Goal: Information Seeking & Learning: Learn about a topic

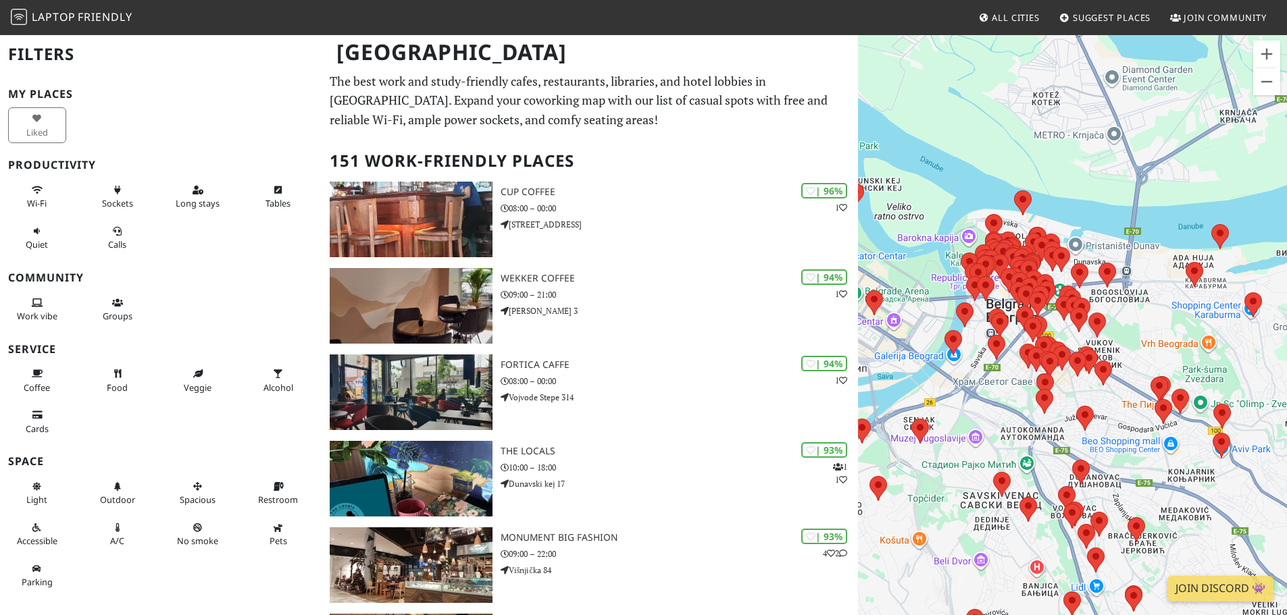
drag, startPoint x: 1192, startPoint y: 475, endPoint x: 1101, endPoint y: 335, distance: 166.6
click at [1125, 326] on div "To navigate, press the arrow keys." at bounding box center [1072, 341] width 429 height 615
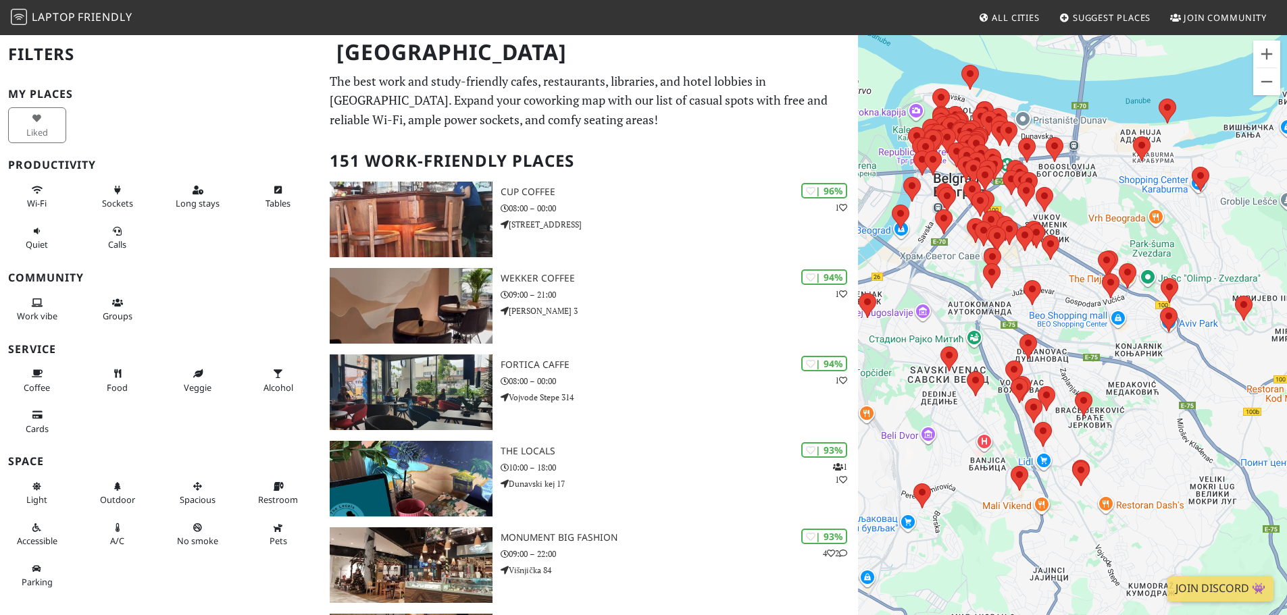
drag, startPoint x: 1132, startPoint y: 420, endPoint x: 1105, endPoint y: 351, distance: 74.4
click at [1105, 351] on div "To navigate, press the arrow keys." at bounding box center [1072, 341] width 429 height 615
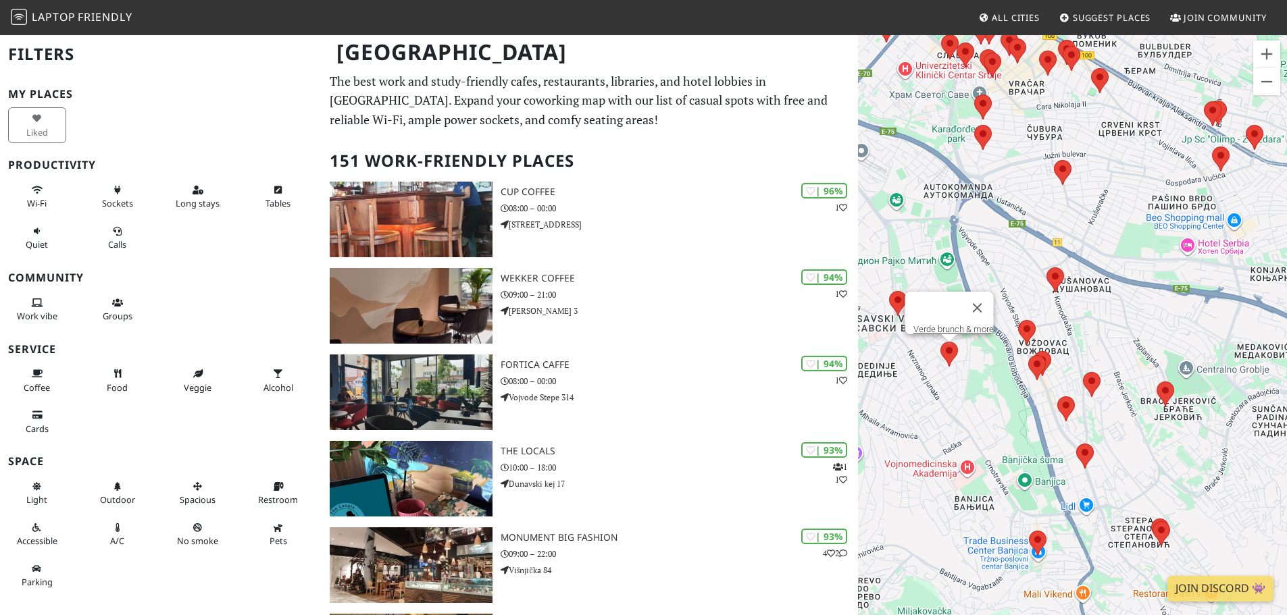
click at [940, 342] on area at bounding box center [940, 342] width 0 height 0
click at [966, 401] on div "To navigate, press the arrow keys. Verde brunch & more" at bounding box center [1072, 341] width 429 height 615
click at [984, 299] on button "Close" at bounding box center [977, 308] width 32 height 32
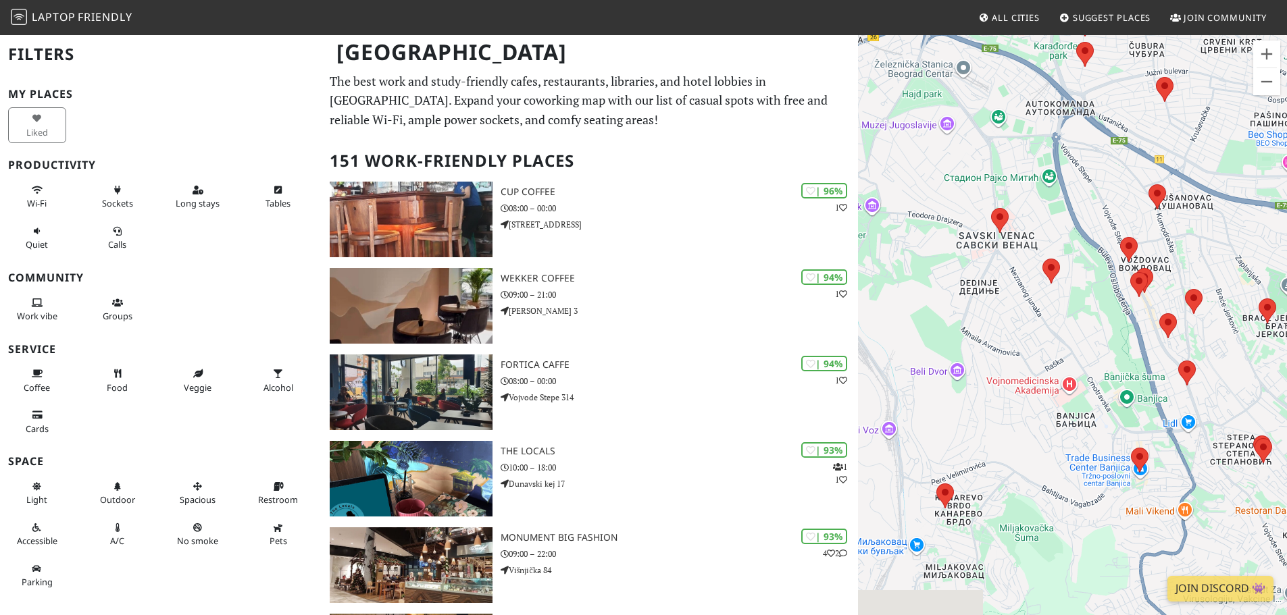
drag, startPoint x: 948, startPoint y: 501, endPoint x: 1082, endPoint y: 387, distance: 175.4
click at [1082, 387] on div "To navigate, press the arrow keys." at bounding box center [1072, 341] width 429 height 615
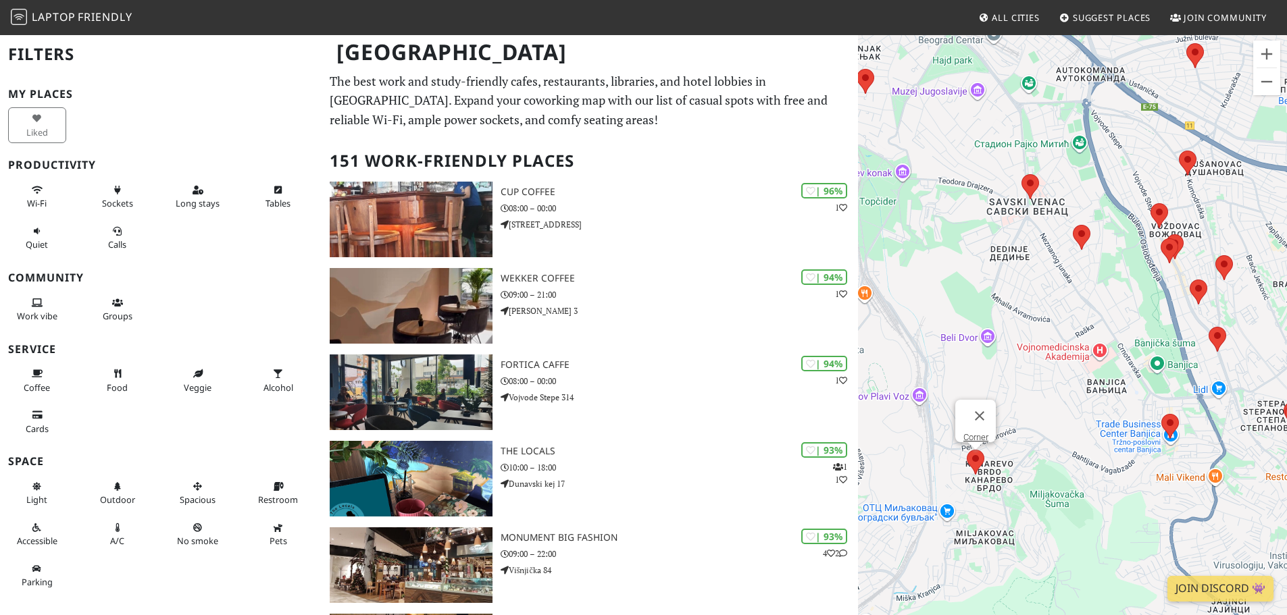
click at [967, 450] on area at bounding box center [967, 450] width 0 height 0
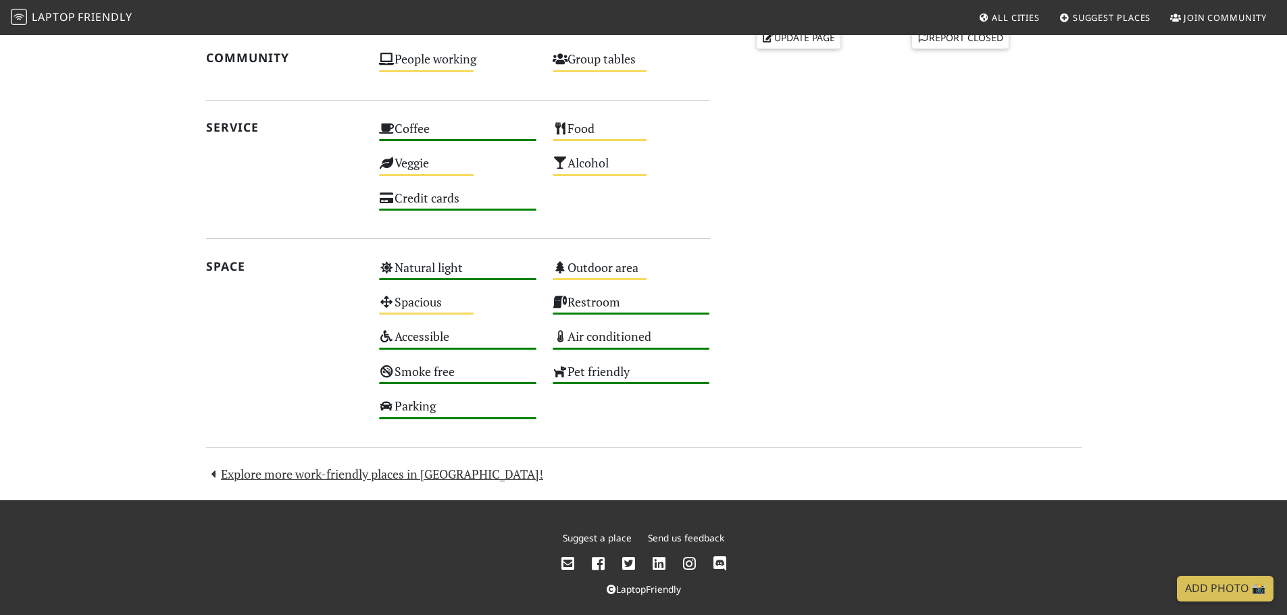
scroll to position [671, 0]
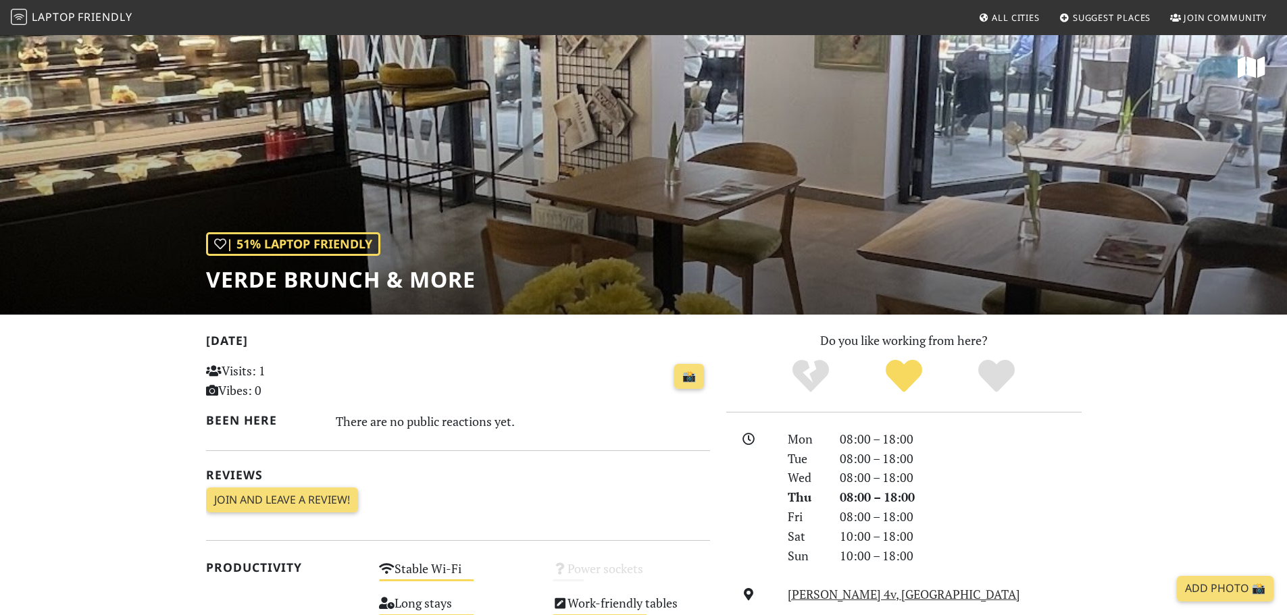
click at [602, 180] on div "| 51% Laptop Friendly Verde brunch & more" at bounding box center [643, 174] width 1287 height 281
click at [965, 141] on div "| 51% Laptop Friendly Verde brunch & more" at bounding box center [643, 174] width 1287 height 281
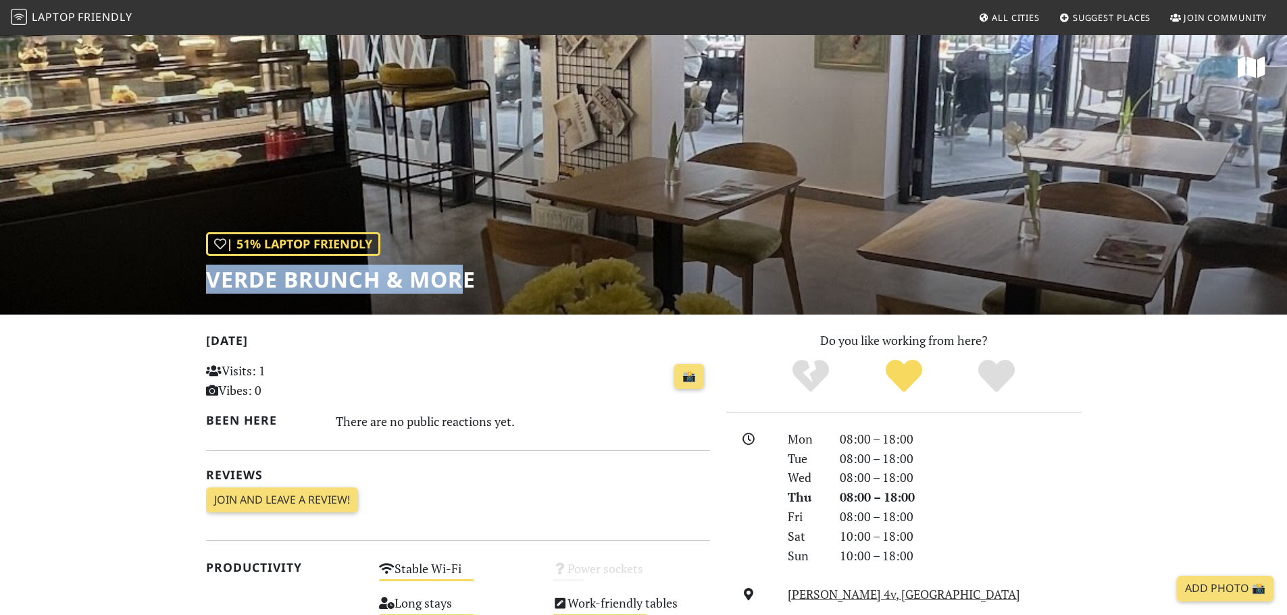
drag, startPoint x: 212, startPoint y: 278, endPoint x: 463, endPoint y: 296, distance: 252.0
click at [463, 296] on div "| 51% Laptop Friendly Verde brunch & more" at bounding box center [643, 174] width 1287 height 281
copy h1 "Verde brunch & more"
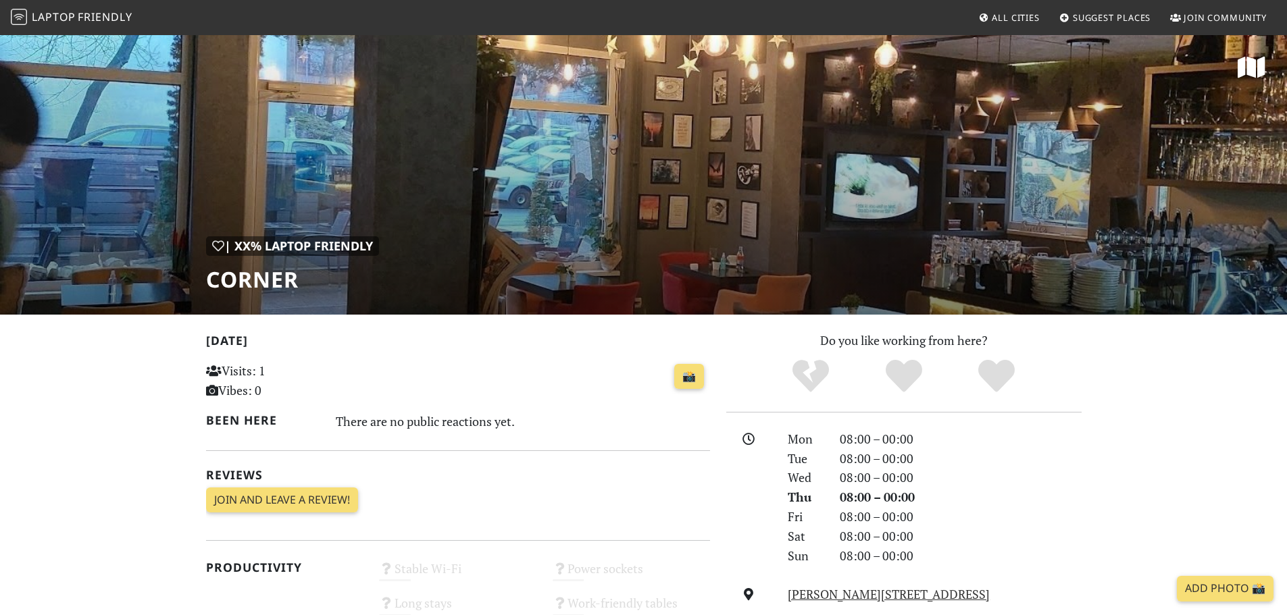
click at [476, 173] on div "| XX% Laptop Friendly Corner" at bounding box center [643, 174] width 1287 height 281
